Goal: Navigation & Orientation: Understand site structure

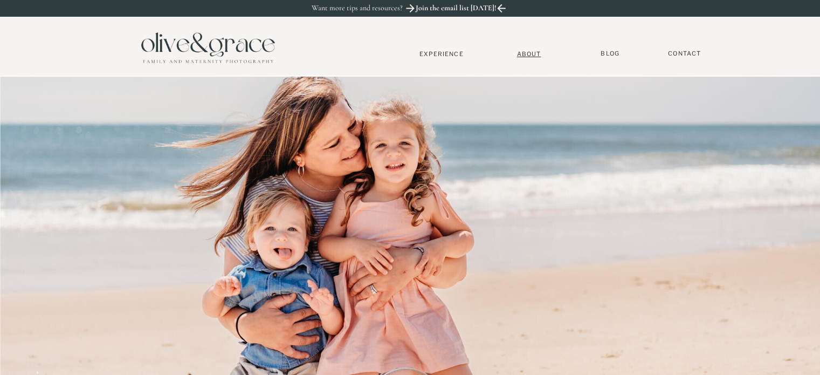
click at [534, 54] on nav "About" at bounding box center [529, 53] width 33 height 7
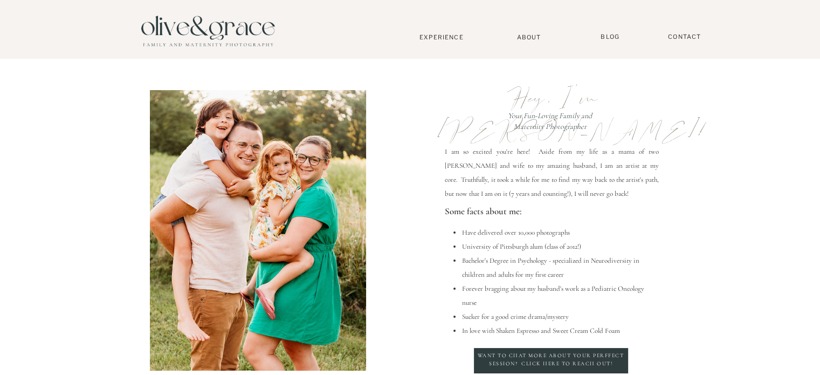
click at [445, 36] on nav "Experience" at bounding box center [441, 37] width 71 height 8
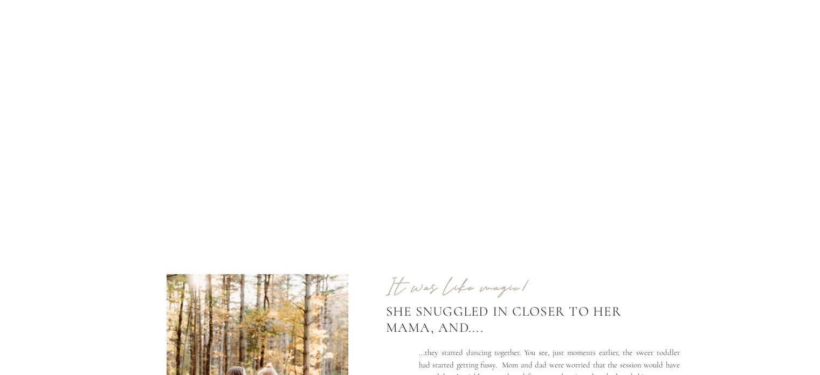
scroll to position [109, 0]
